Goal: Transaction & Acquisition: Purchase product/service

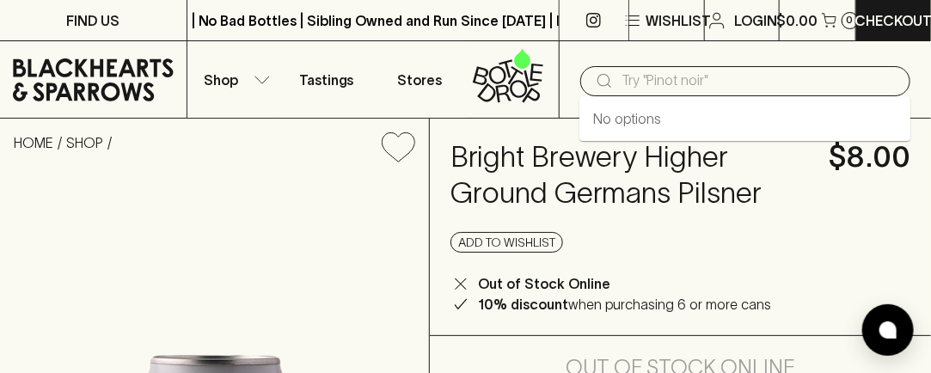
click at [685, 82] on input "text" at bounding box center [758, 80] width 275 height 27
click at [251, 81] on button "Shop" at bounding box center [233, 79] width 93 height 76
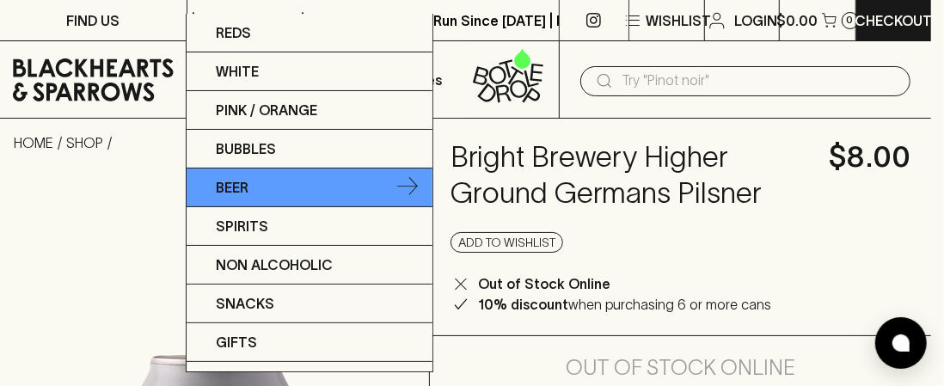
click at [243, 180] on p "Beer" at bounding box center [232, 187] width 33 height 21
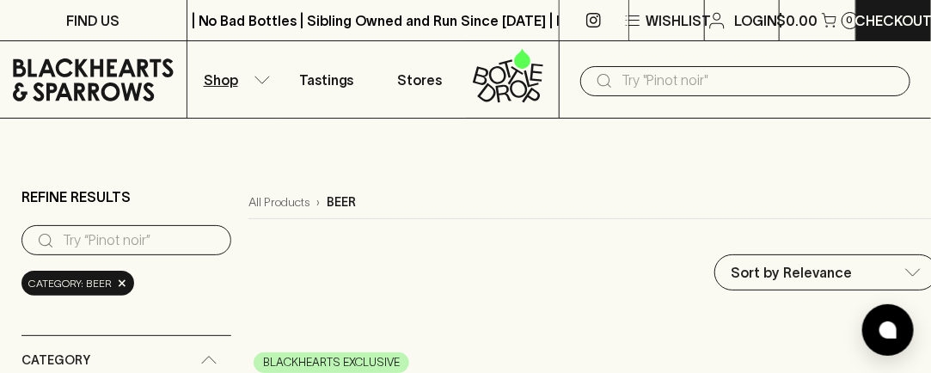
click at [632, 82] on input "text" at bounding box center [758, 80] width 275 height 27
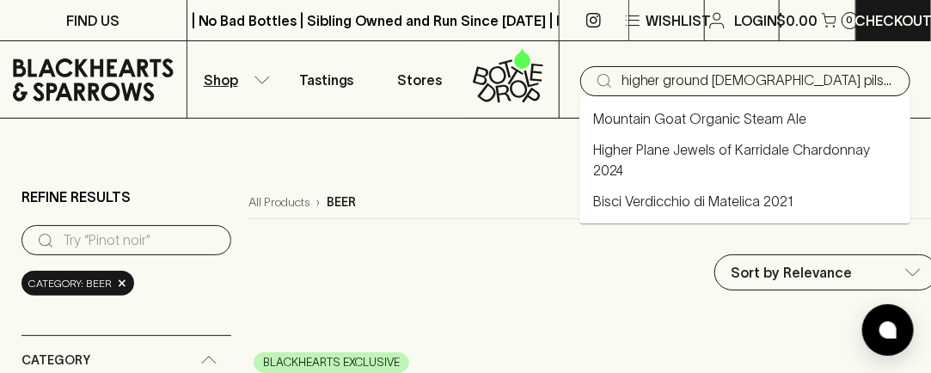
type input "higher ground [DEMOGRAPHIC_DATA] pilsner"
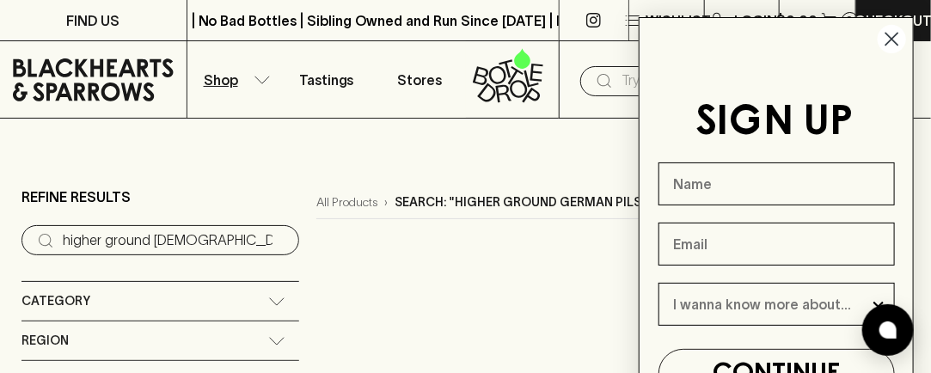
click at [886, 38] on circle "Close dialog" at bounding box center [891, 39] width 28 height 28
